Goal: Task Accomplishment & Management: Complete application form

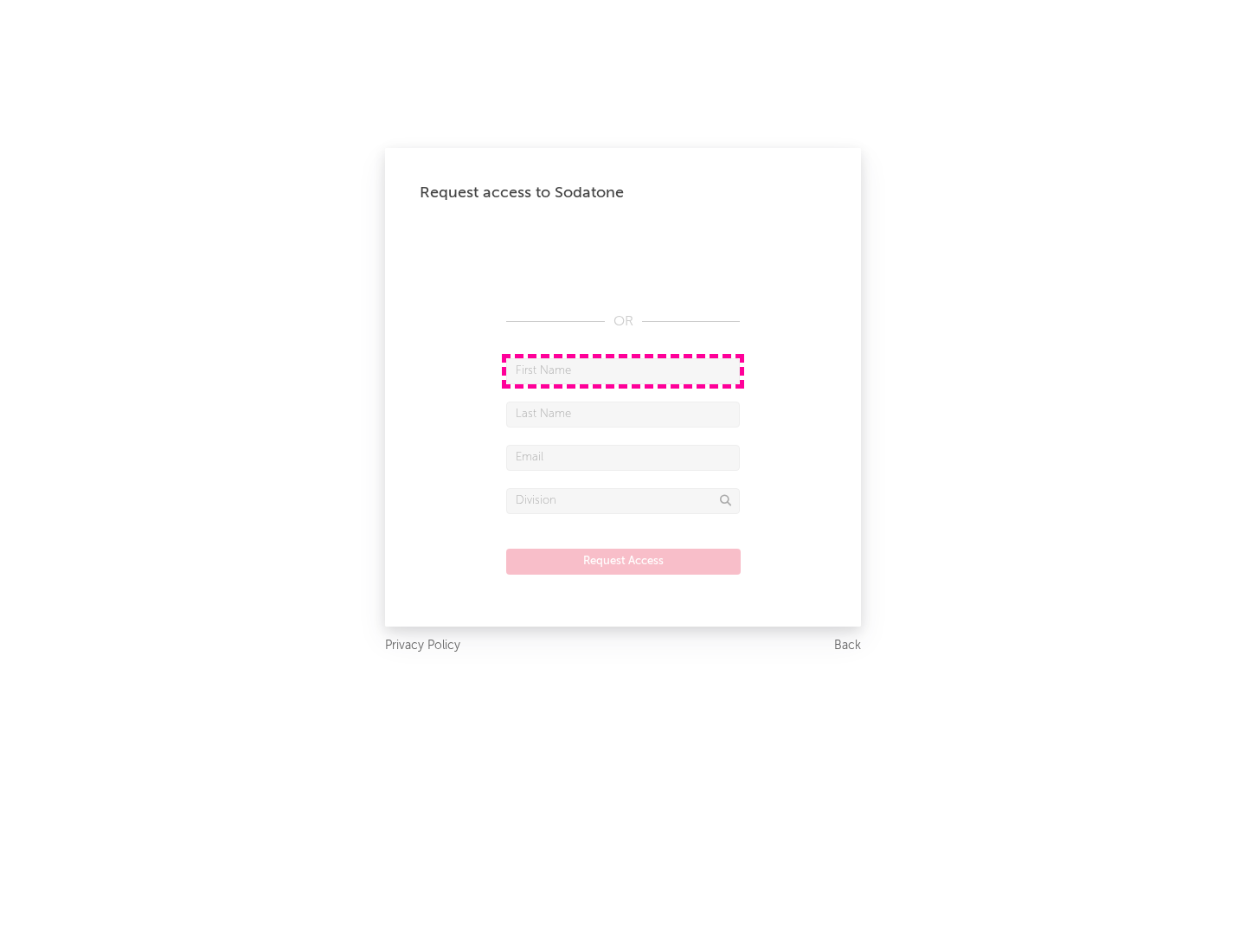
click at [623, 370] on input "text" at bounding box center [623, 371] width 233 height 26
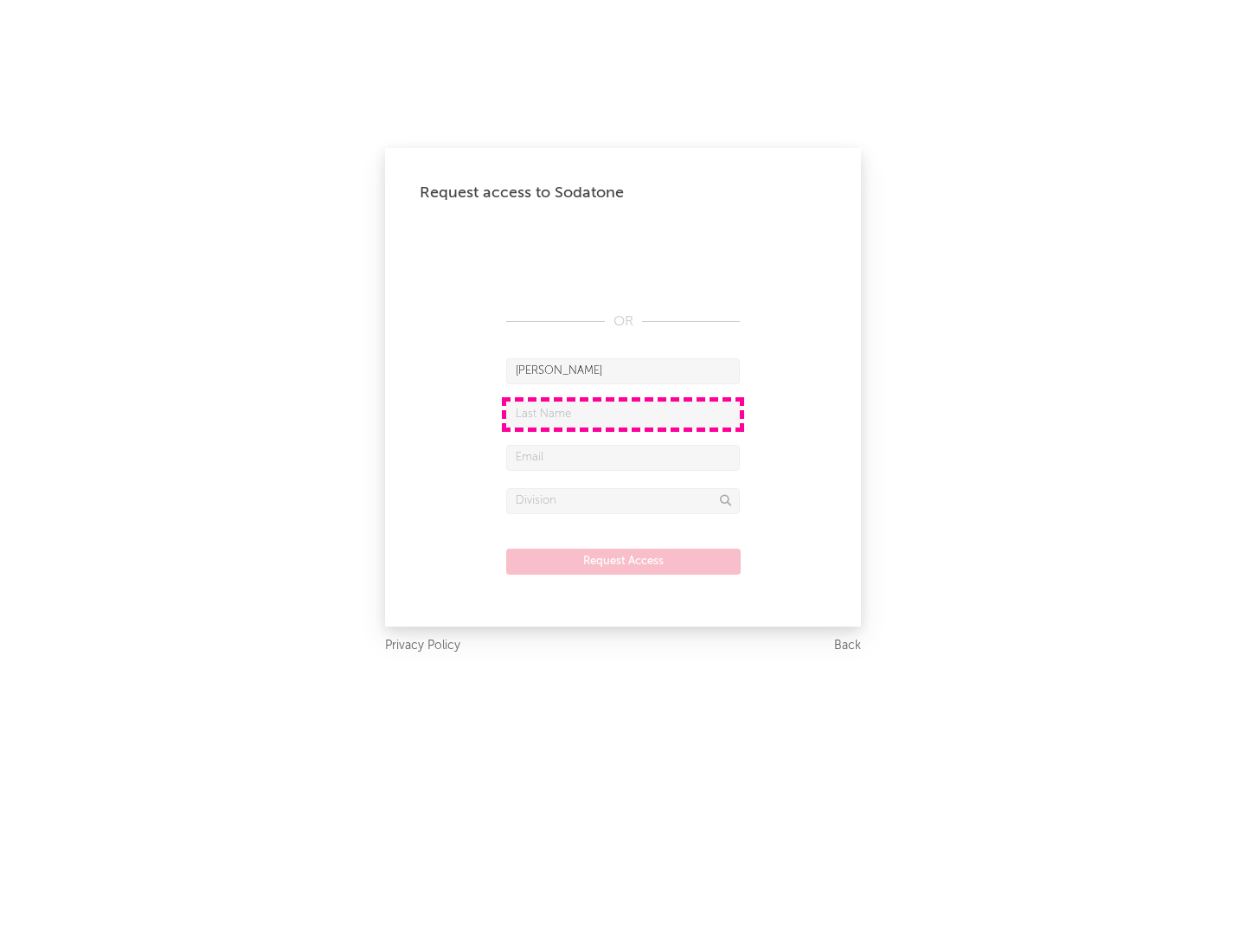
type input "[PERSON_NAME]"
click at [623, 414] on input "text" at bounding box center [623, 414] width 233 height 26
type input "[PERSON_NAME]"
click at [623, 457] on input "text" at bounding box center [623, 458] width 233 height 26
type input "[EMAIL_ADDRESS][DOMAIN_NAME]"
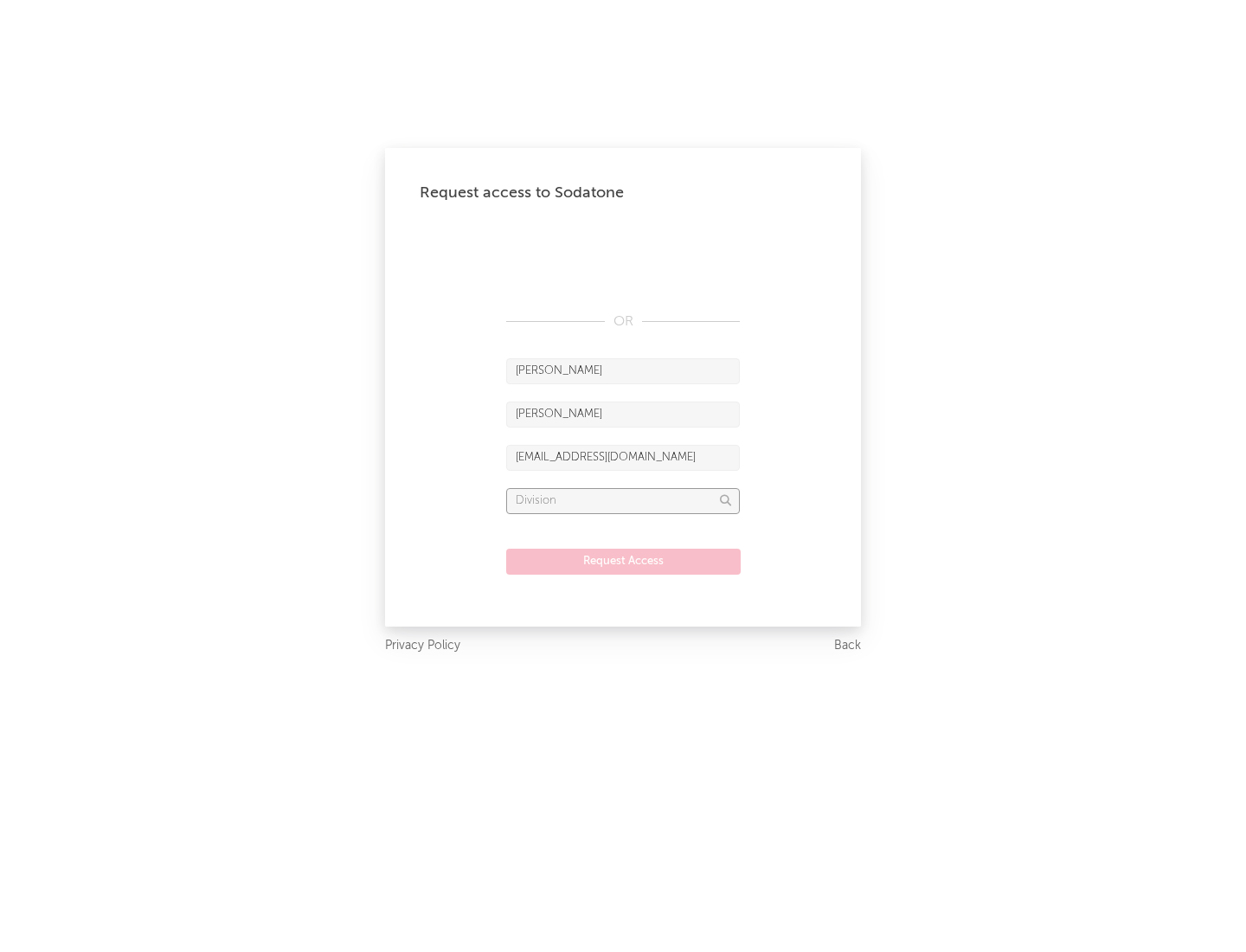
click at [623, 500] on input "text" at bounding box center [623, 501] width 233 height 26
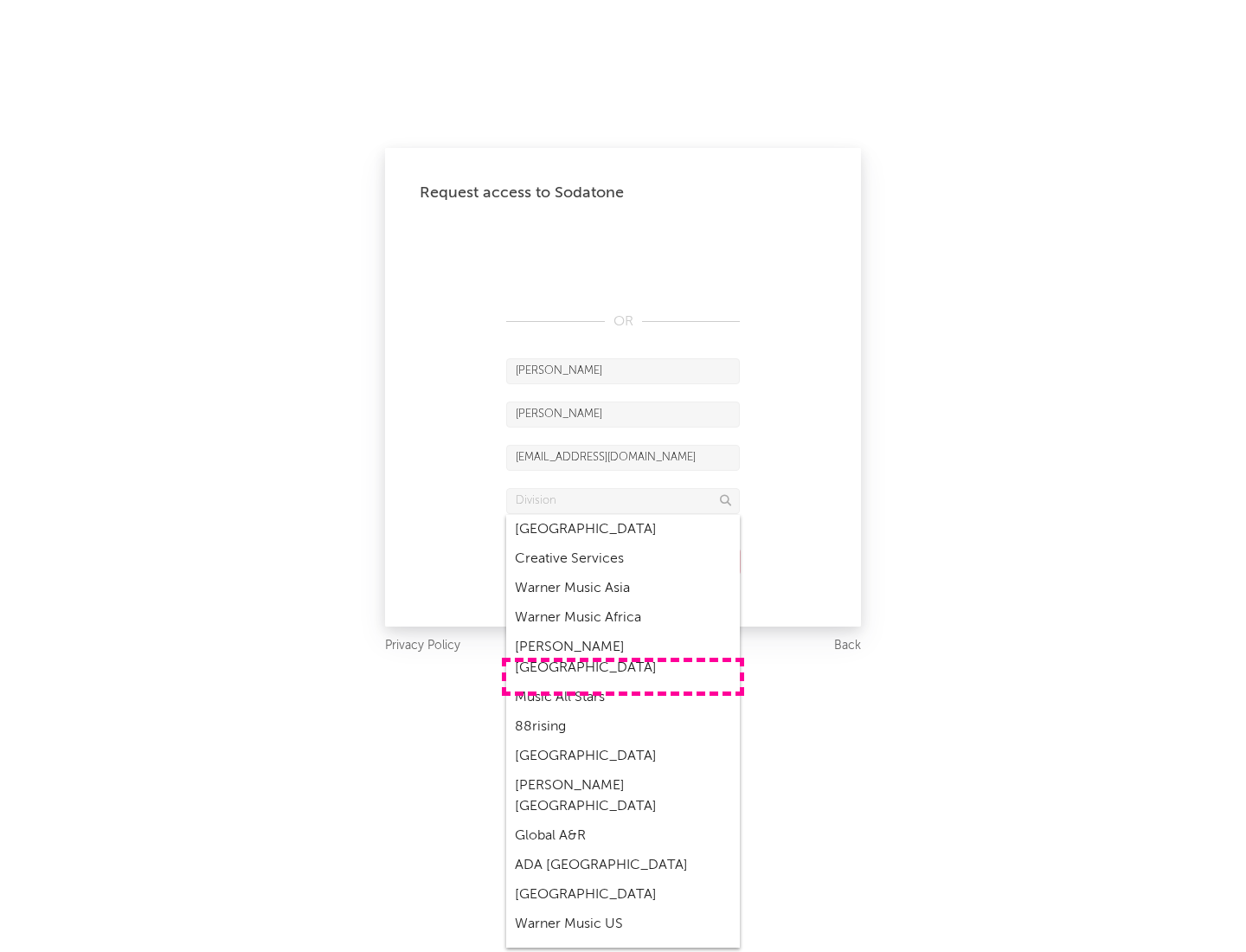
click at [623, 683] on div "Music All Stars" at bounding box center [623, 697] width 233 height 29
type input "Music All Stars"
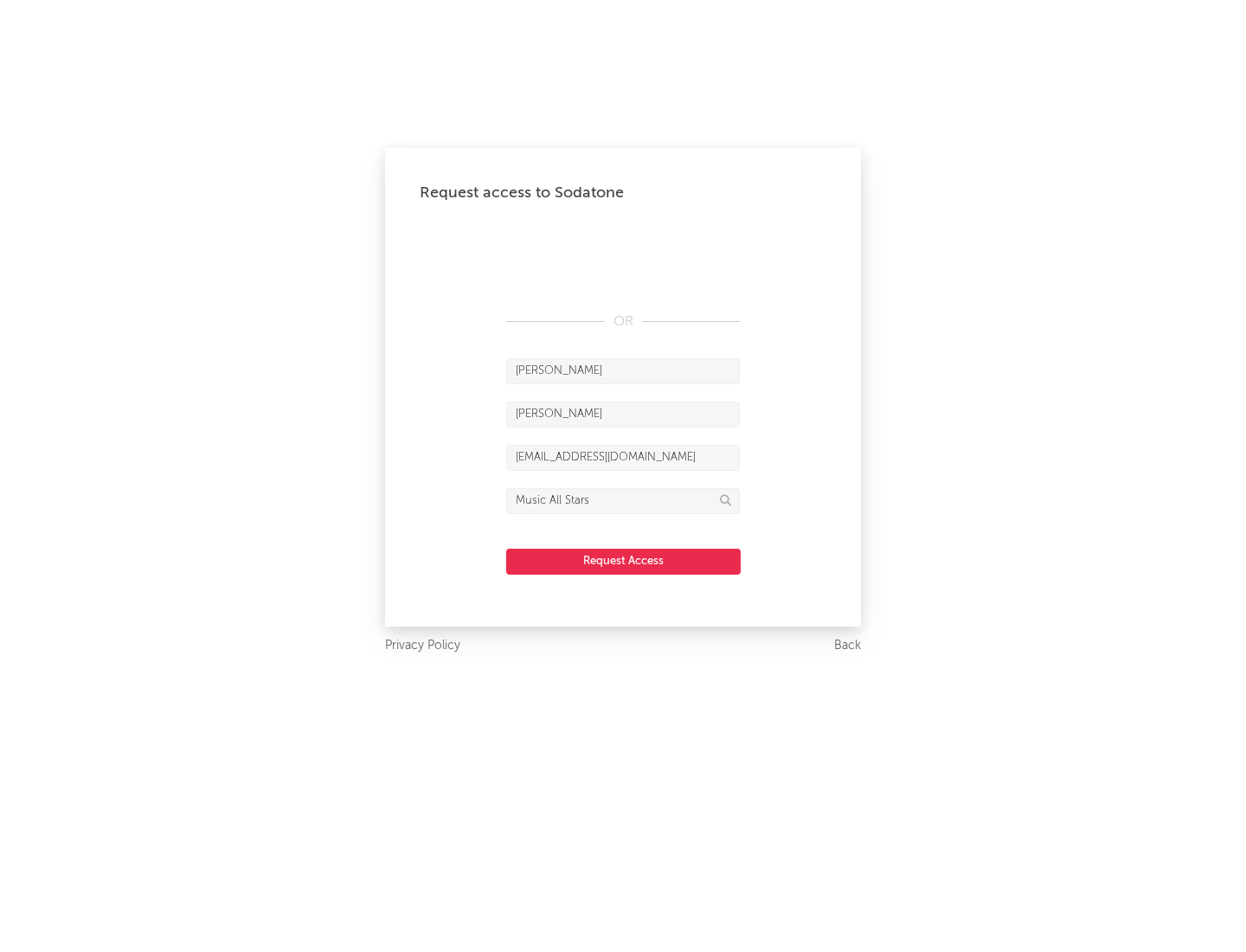
click at [623, 560] on button "Request Access" at bounding box center [624, 561] width 234 height 26
